Goal: Task Accomplishment & Management: Use online tool/utility

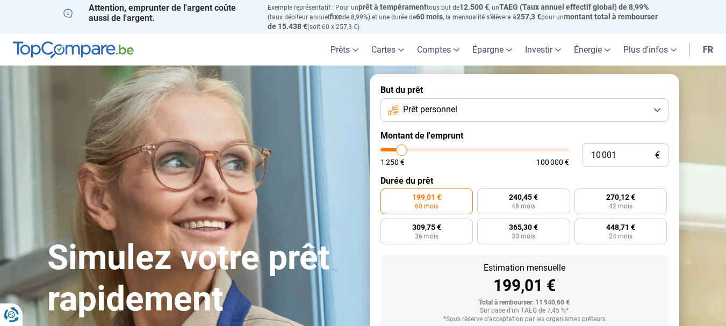
type input "11 250"
type input "11250"
type input "12 000"
type input "12000"
type input "12 500"
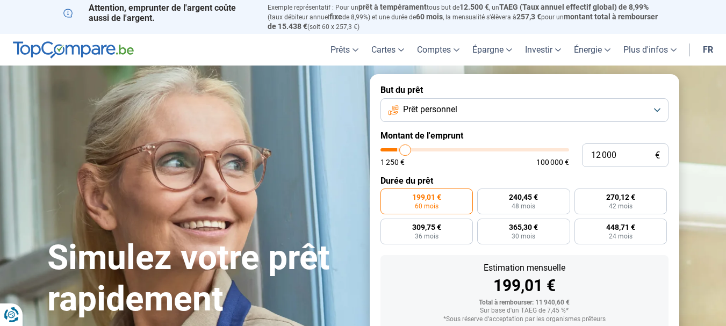
type input "12500"
type input "13 000"
type input "13000"
type input "14 000"
type input "14000"
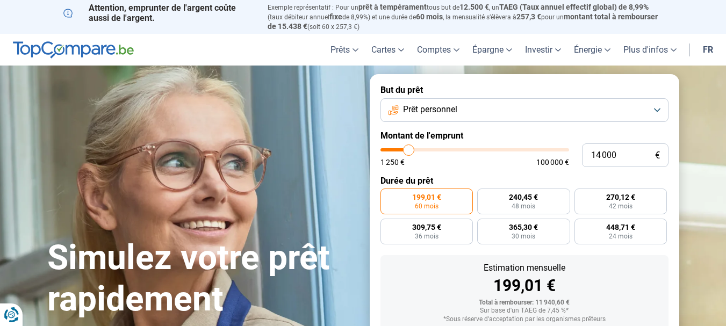
type input "14 250"
type input "14250"
type input "14 500"
type input "14500"
type input "15 000"
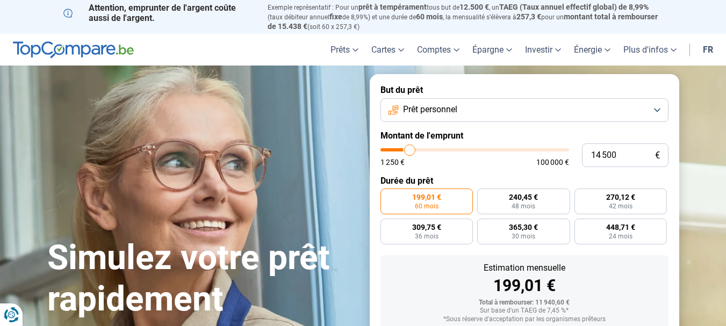
type input "15000"
type input "15 500"
type input "15500"
type input "15 750"
type input "15750"
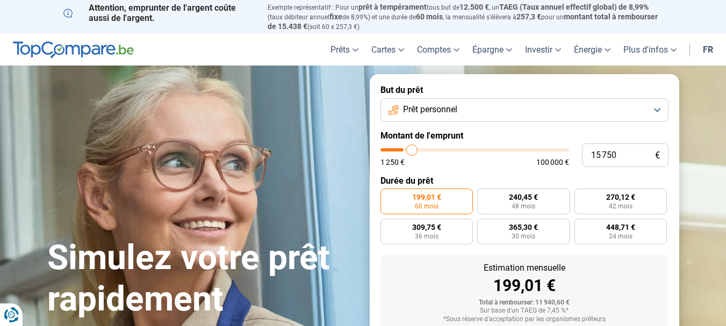
type input "16 000"
type input "16000"
type input "16 500"
type input "16500"
type input "17 000"
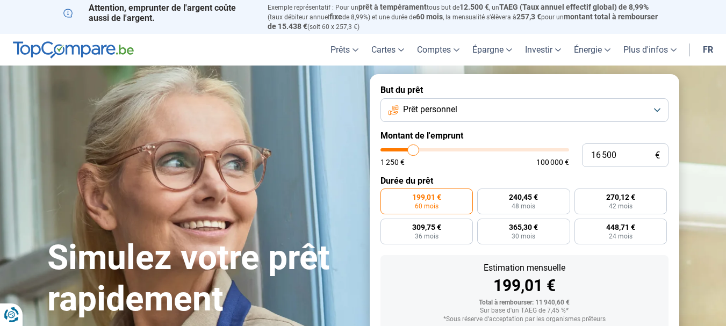
type input "17000"
type input "17 250"
type input "17250"
type input "17 750"
type input "17750"
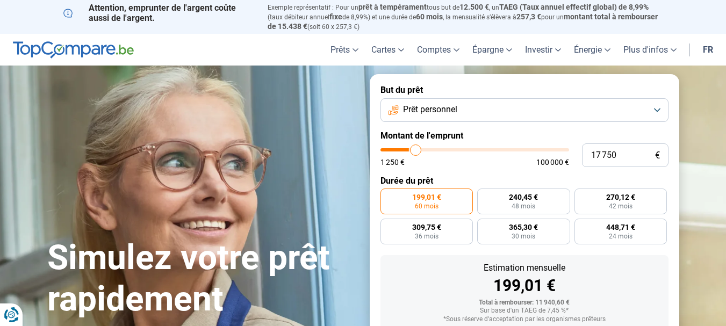
type input "18 000"
type input "18000"
type input "18 500"
type input "18500"
type input "18 750"
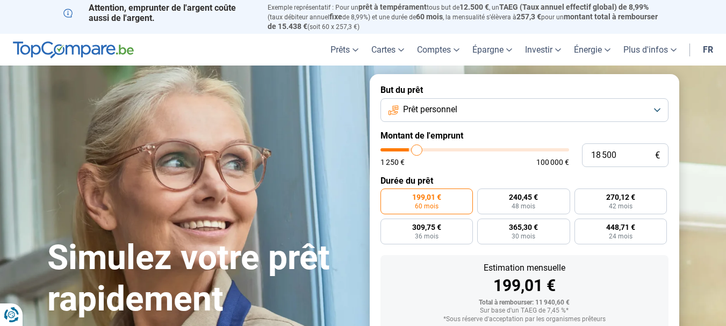
type input "18750"
type input "19 250"
type input "19250"
type input "19 750"
type input "19750"
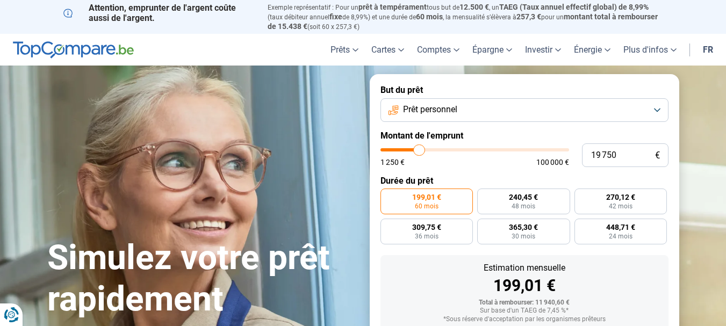
type input "20 000"
type input "20000"
type input "20 250"
type input "20250"
type input "20 750"
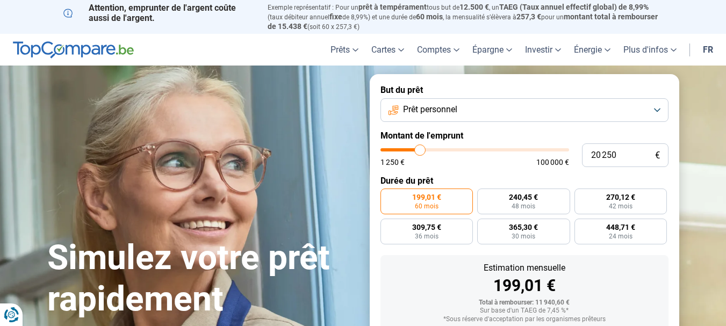
type input "20750"
type input "21 250"
type input "21250"
type input "21 500"
type input "21500"
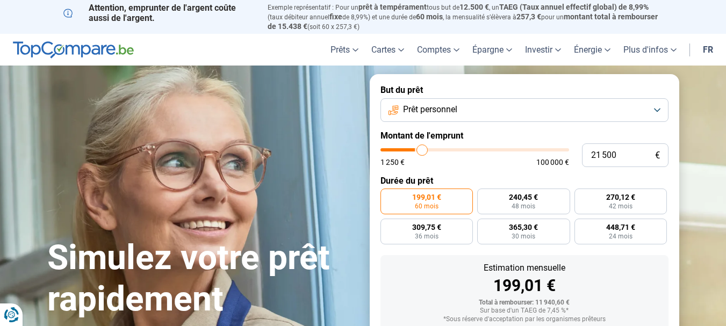
type input "22 000"
type input "22000"
type input "22 750"
type input "22750"
type input "23 000"
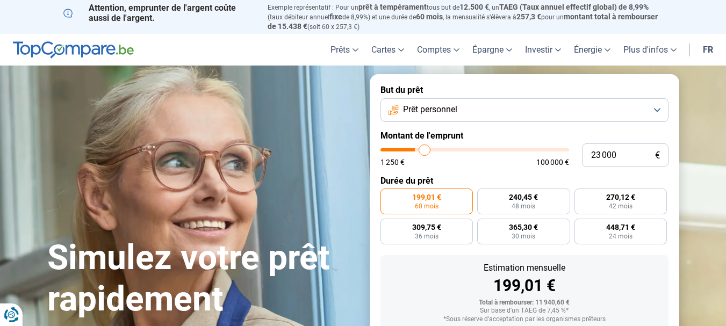
type input "23000"
type input "23 500"
type input "23500"
type input "23 750"
type input "23750"
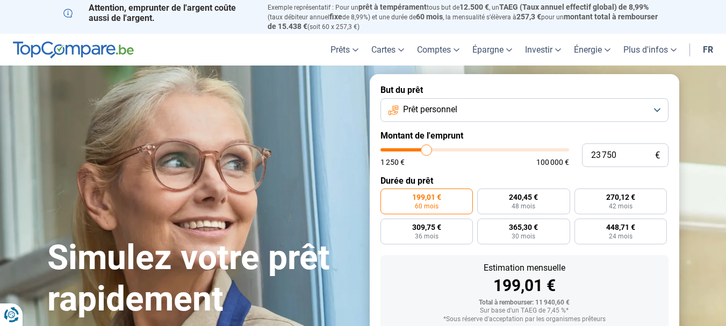
type input "24 250"
type input "24250"
type input "24 750"
type input "24750"
type input "25 000"
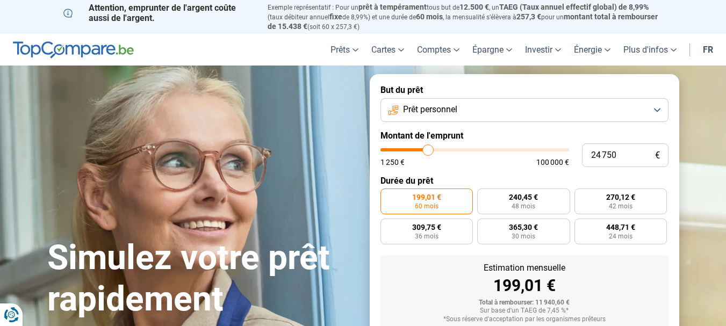
type input "25000"
type input "25 250"
type input "25250"
type input "26 000"
type input "26000"
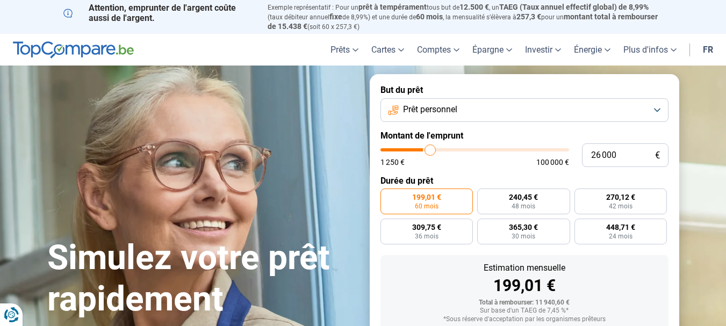
type input "26 250"
type input "26250"
type input "26 500"
type input "26500"
type input "27 250"
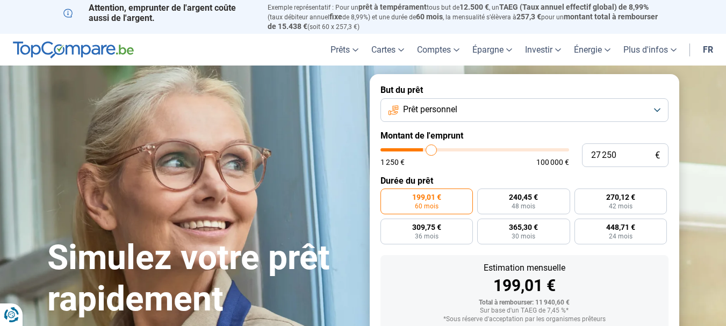
type input "27250"
type input "27 500"
type input "27500"
type input "27 750"
type input "27750"
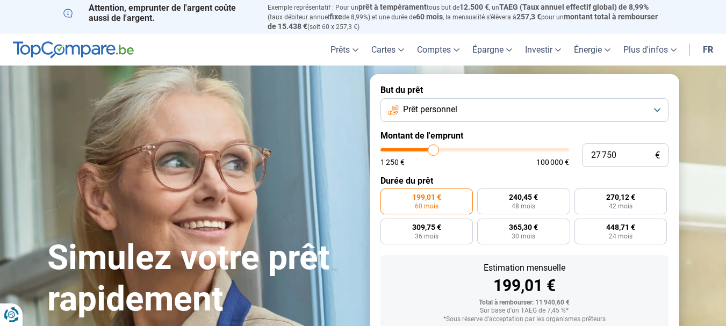
type input "28 000"
type input "28000"
type input "27 750"
type input "27750"
type input "26 500"
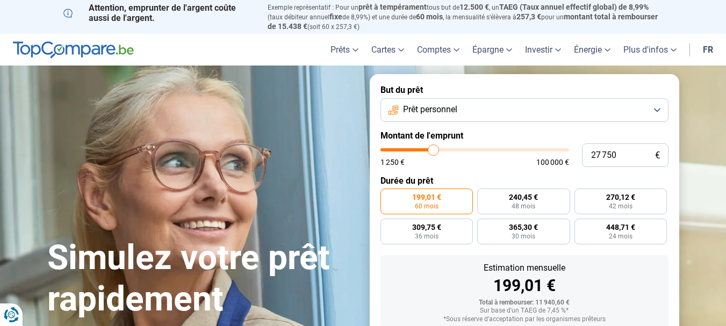
type input "26500"
type input "25 750"
type input "25750"
type input "25 000"
type input "25000"
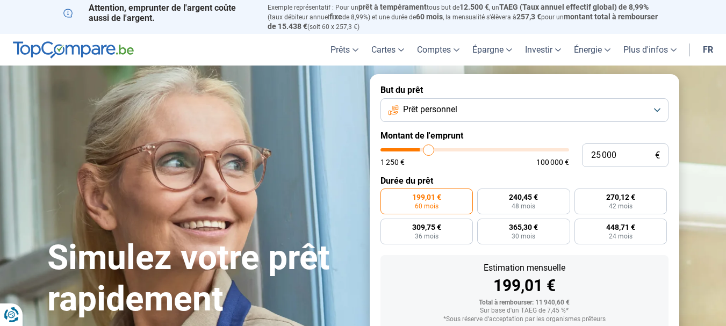
type input "21 750"
type input "21750"
type input "20 500"
type input "20500"
type input "18 000"
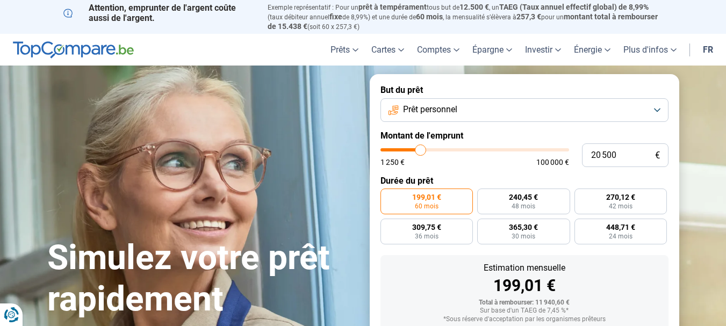
type input "18000"
type input "16 500"
type input "16500"
type input "16 000"
type input "16000"
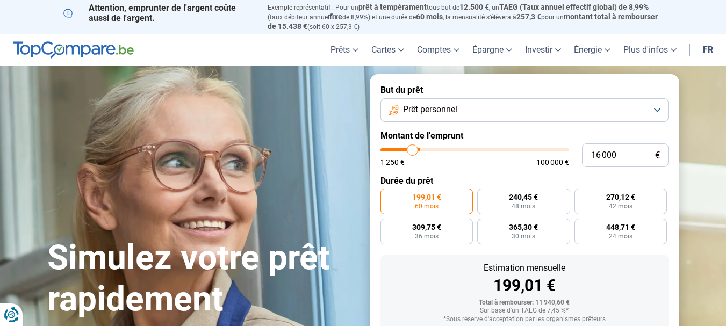
type input "14 750"
type input "14750"
type input "14 250"
type input "14250"
type input "13 500"
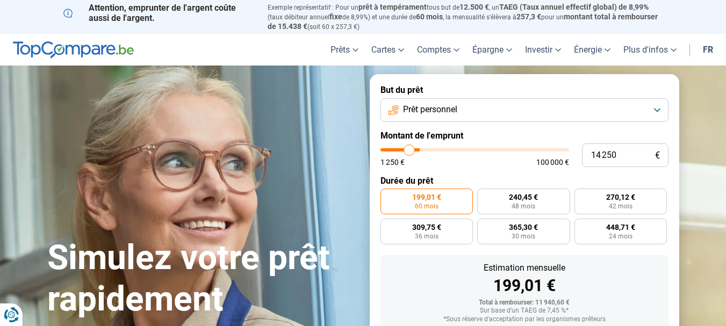
type input "13500"
type input "13 000"
type input "13000"
type input "12 500"
type input "12500"
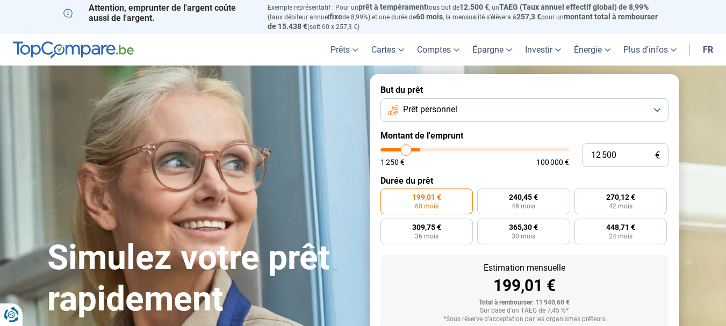
type input "11 750"
type input "11750"
type input "11 250"
type input "11250"
type input "10 500"
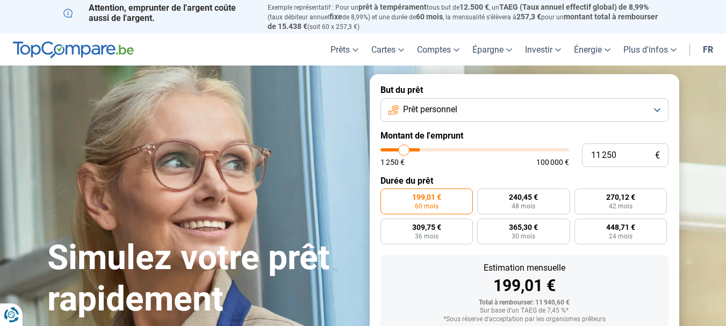
type input "10500"
type input "10 000"
type input "10000"
type input "9 750"
type input "9750"
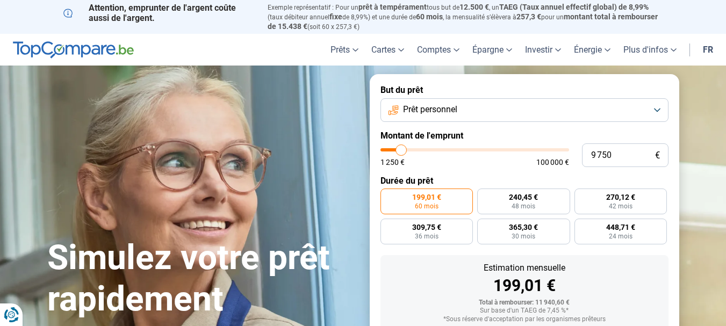
type input "9 500"
type input "9500"
type input "8 750"
type input "8750"
type input "8 250"
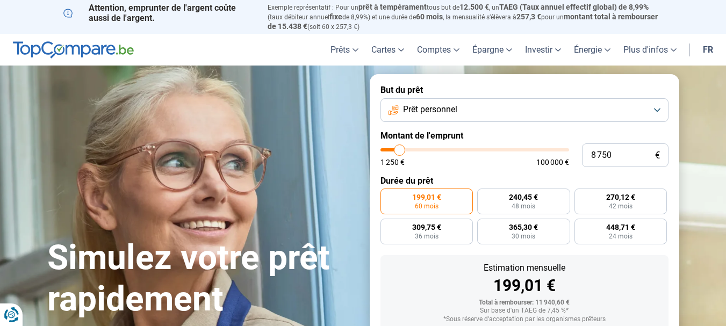
type input "8250"
type input "7 500"
type input "7500"
type input "7 000"
type input "7000"
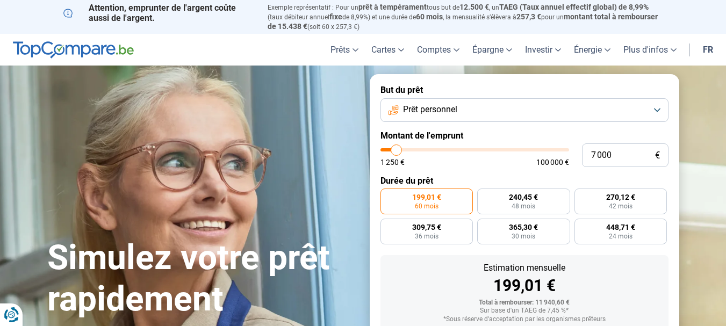
type input "6 750"
type input "6750"
type input "6 000"
type input "6000"
type input "5 750"
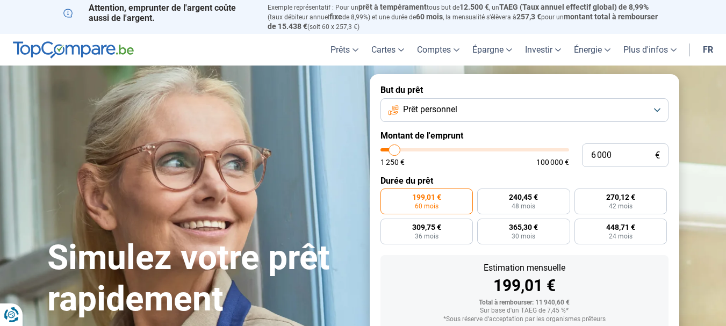
type input "5750"
type input "5 500"
type input "5500"
type input "5 000"
type input "5000"
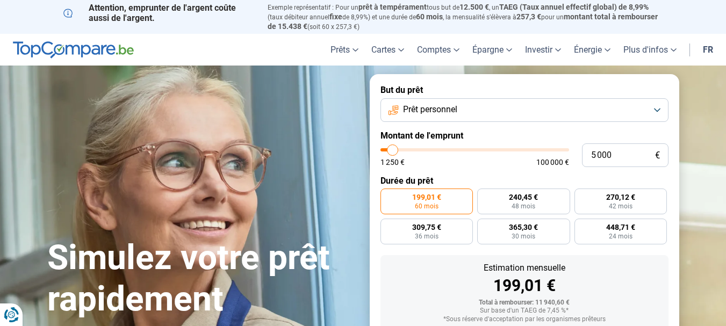
type input "4 250"
type input "4250"
type input "3 750"
type input "3750"
type input "3 500"
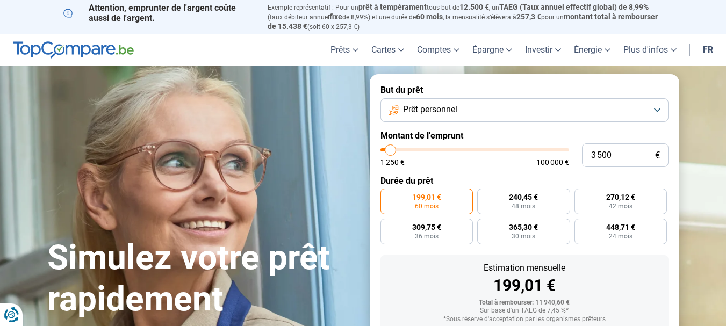
type input "3500"
type input "3 000"
type input "3000"
type input "3 500"
type input "3500"
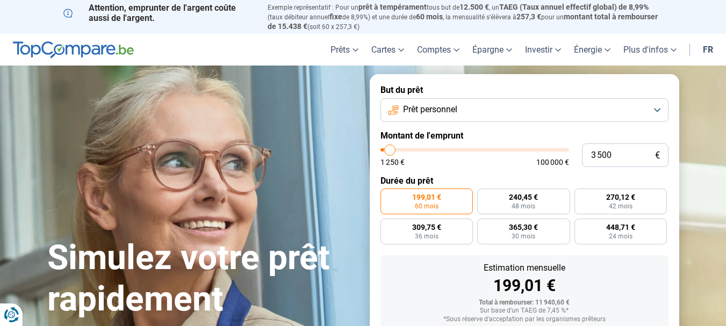
type input "4 000"
type input "4000"
type input "4 250"
type input "4250"
type input "4 500"
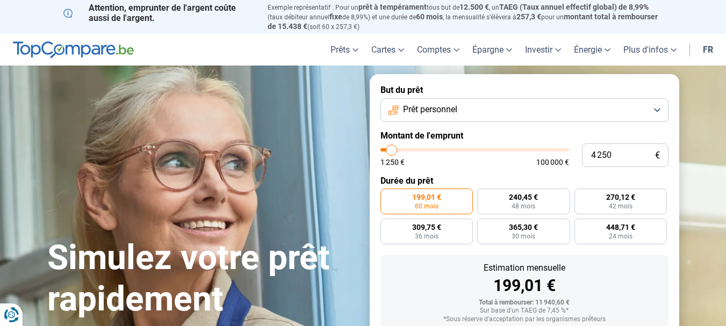
type input "4500"
type input "5 000"
type input "5000"
type input "5 500"
type input "5500"
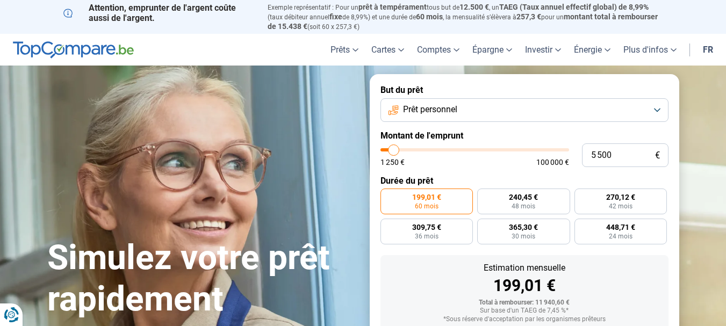
type input "5 750"
type input "5750"
type input "6 000"
type input "6000"
type input "6 750"
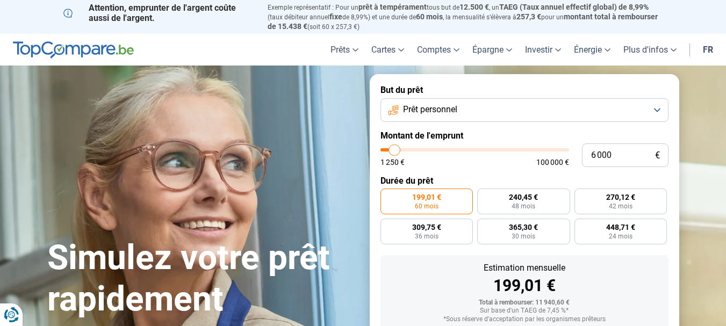
type input "6750"
type input "7 000"
drag, startPoint x: 403, startPoint y: 150, endPoint x: 397, endPoint y: 163, distance: 13.9
type input "7000"
click at [397, 152] on input "range" at bounding box center [474, 149] width 189 height 3
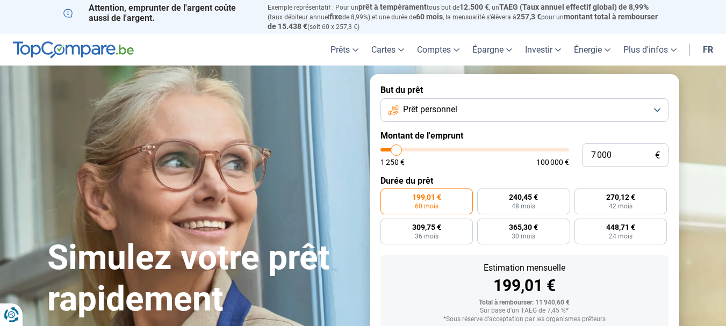
radio input "true"
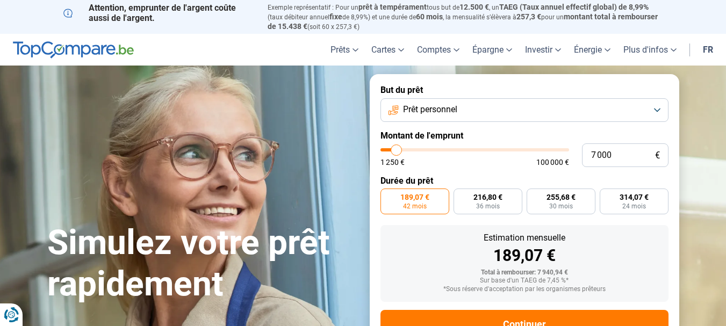
scroll to position [38, 0]
